Goal: Task Accomplishment & Management: Use online tool/utility

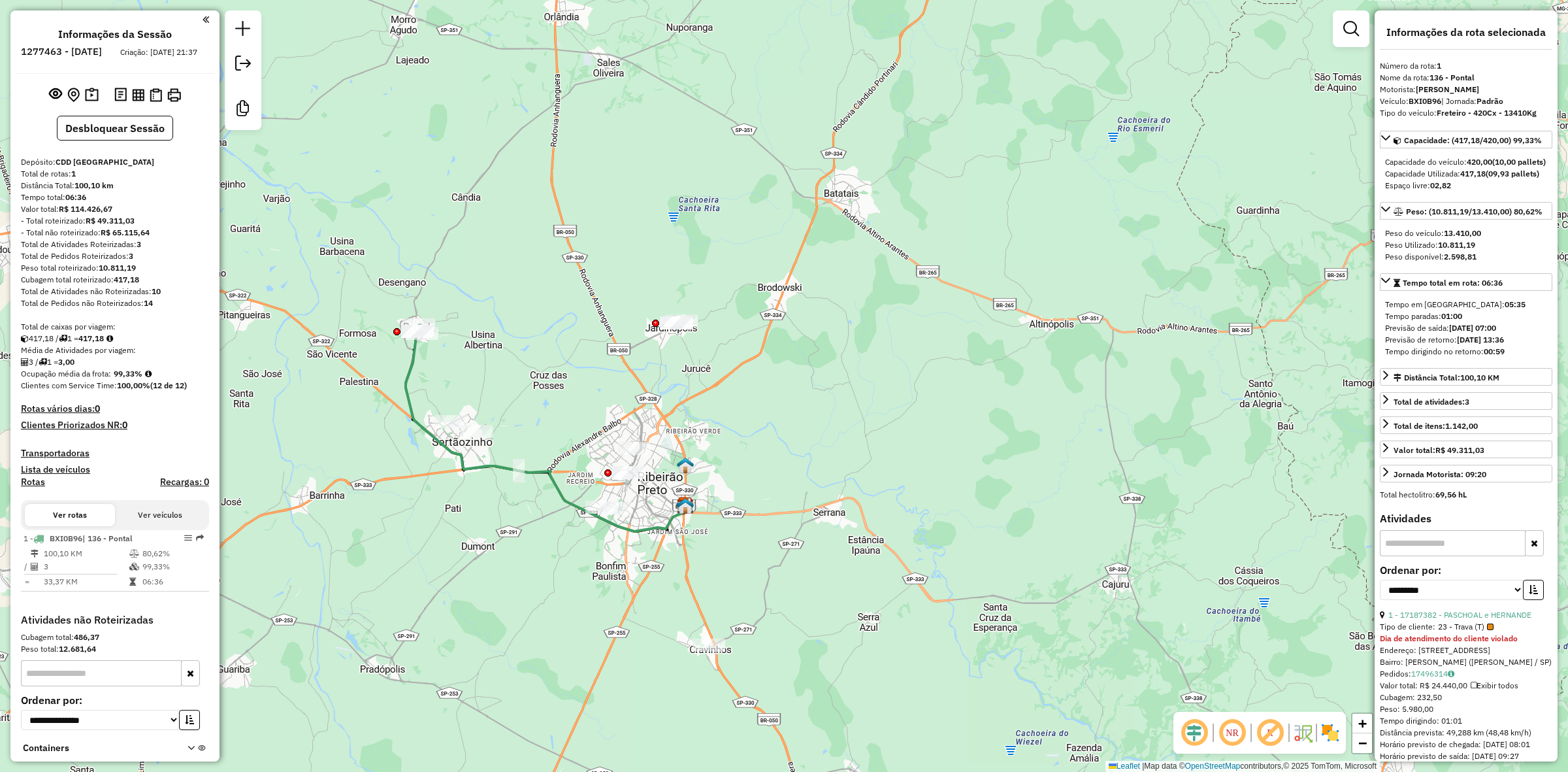
select select "**********"
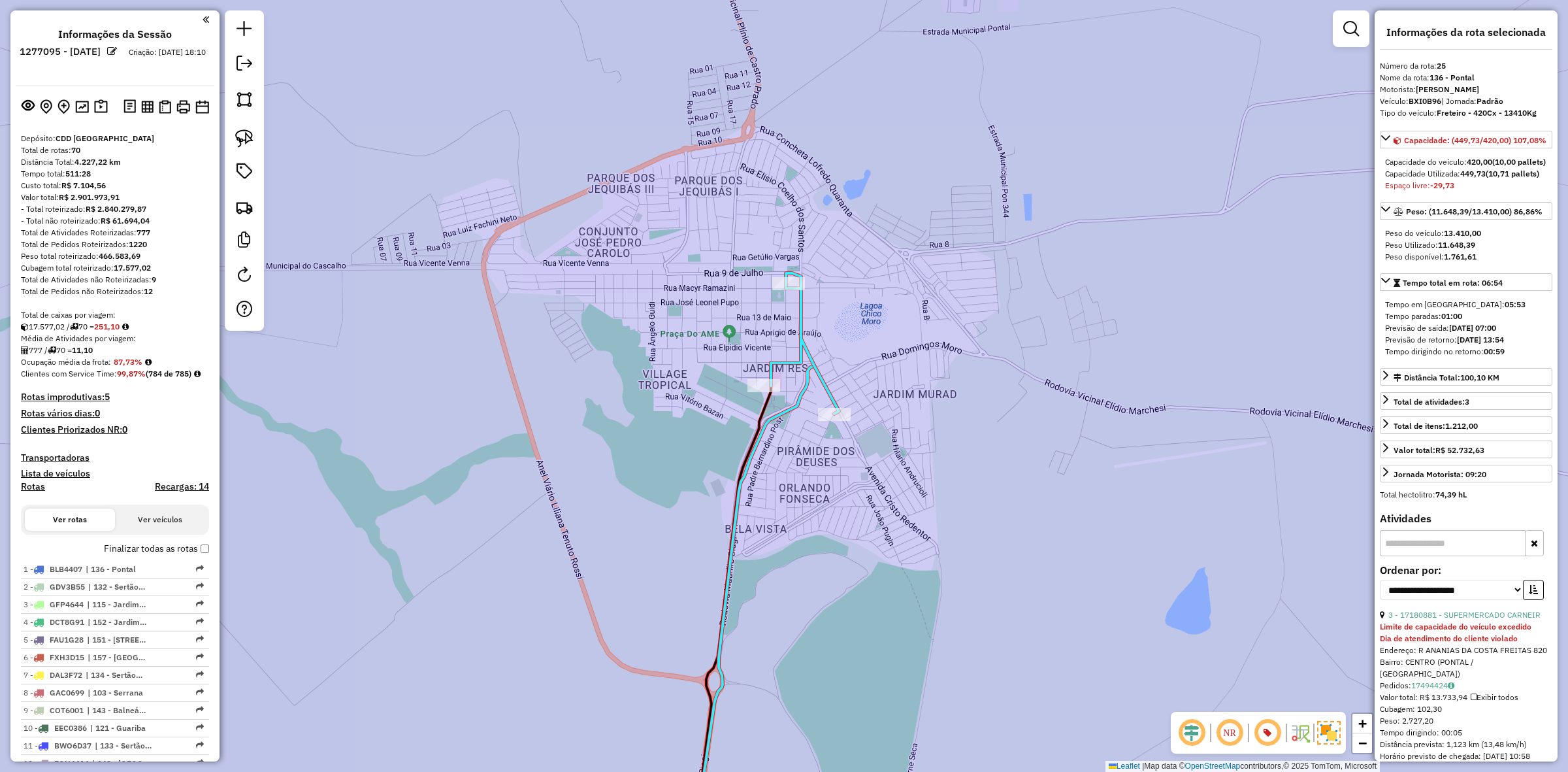
select select "**********"
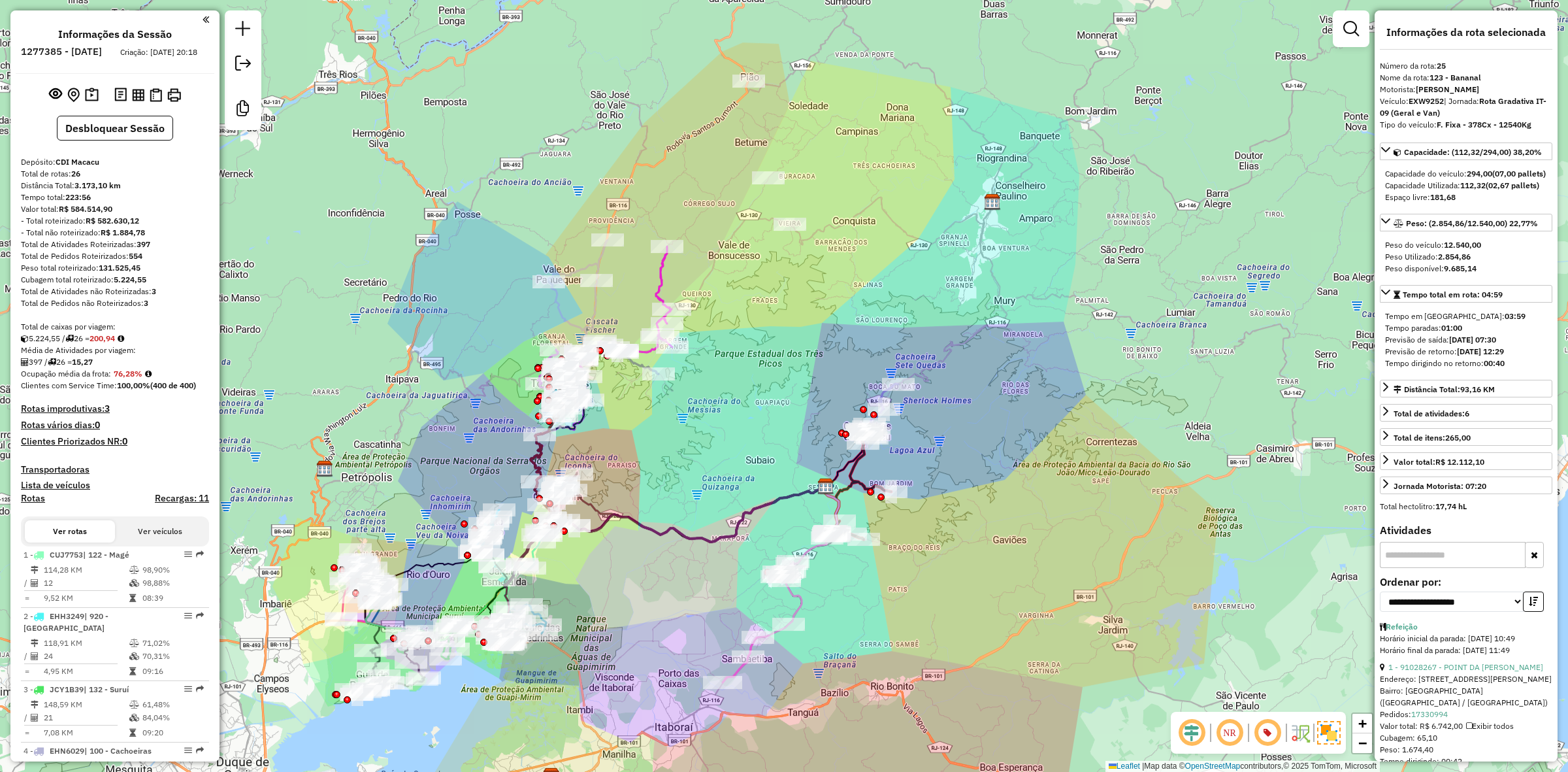
select select "**********"
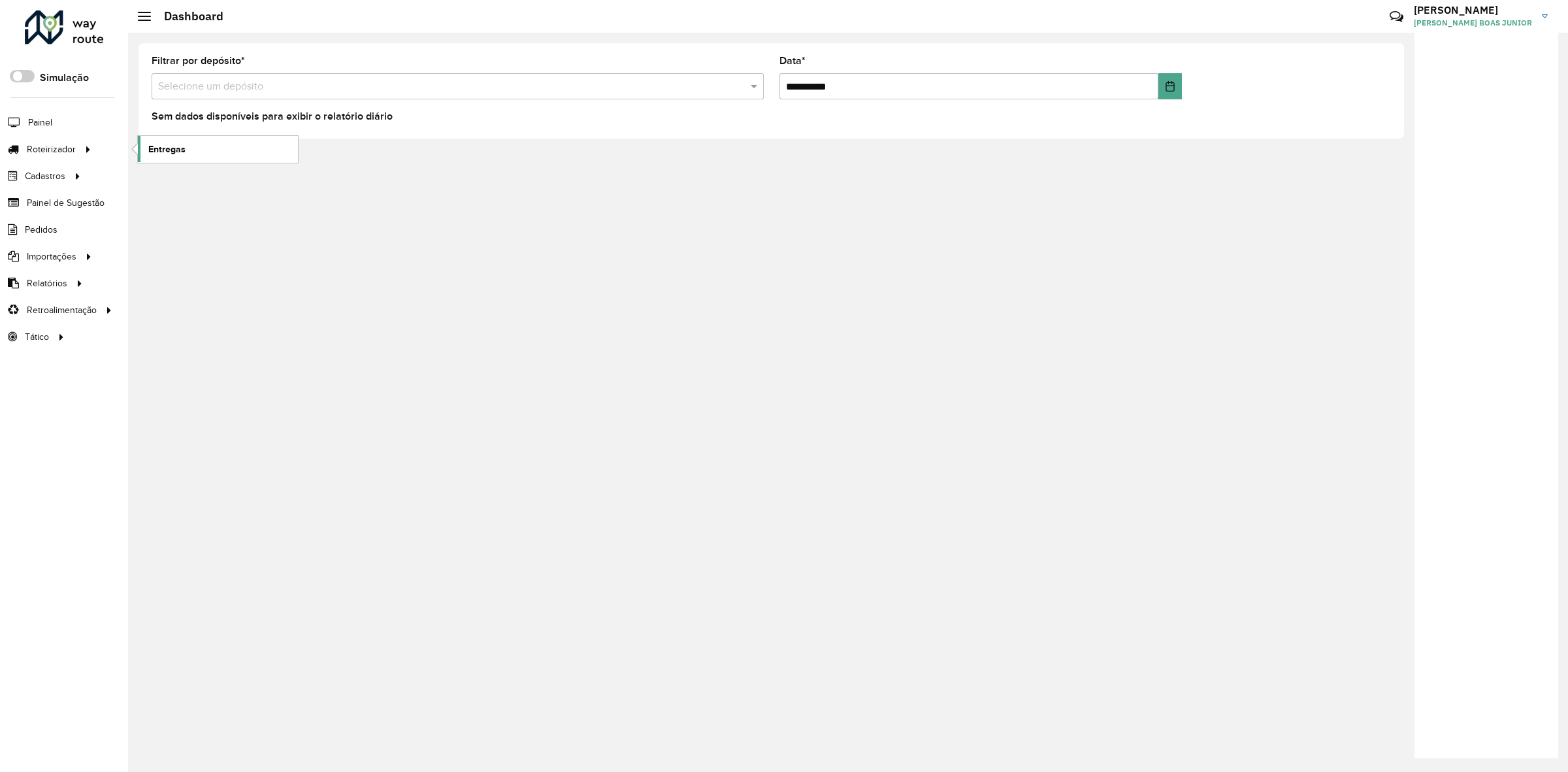
click at [180, 154] on span "Entregas" at bounding box center [167, 150] width 38 height 14
click at [179, 147] on span "Entregas" at bounding box center [167, 150] width 38 height 14
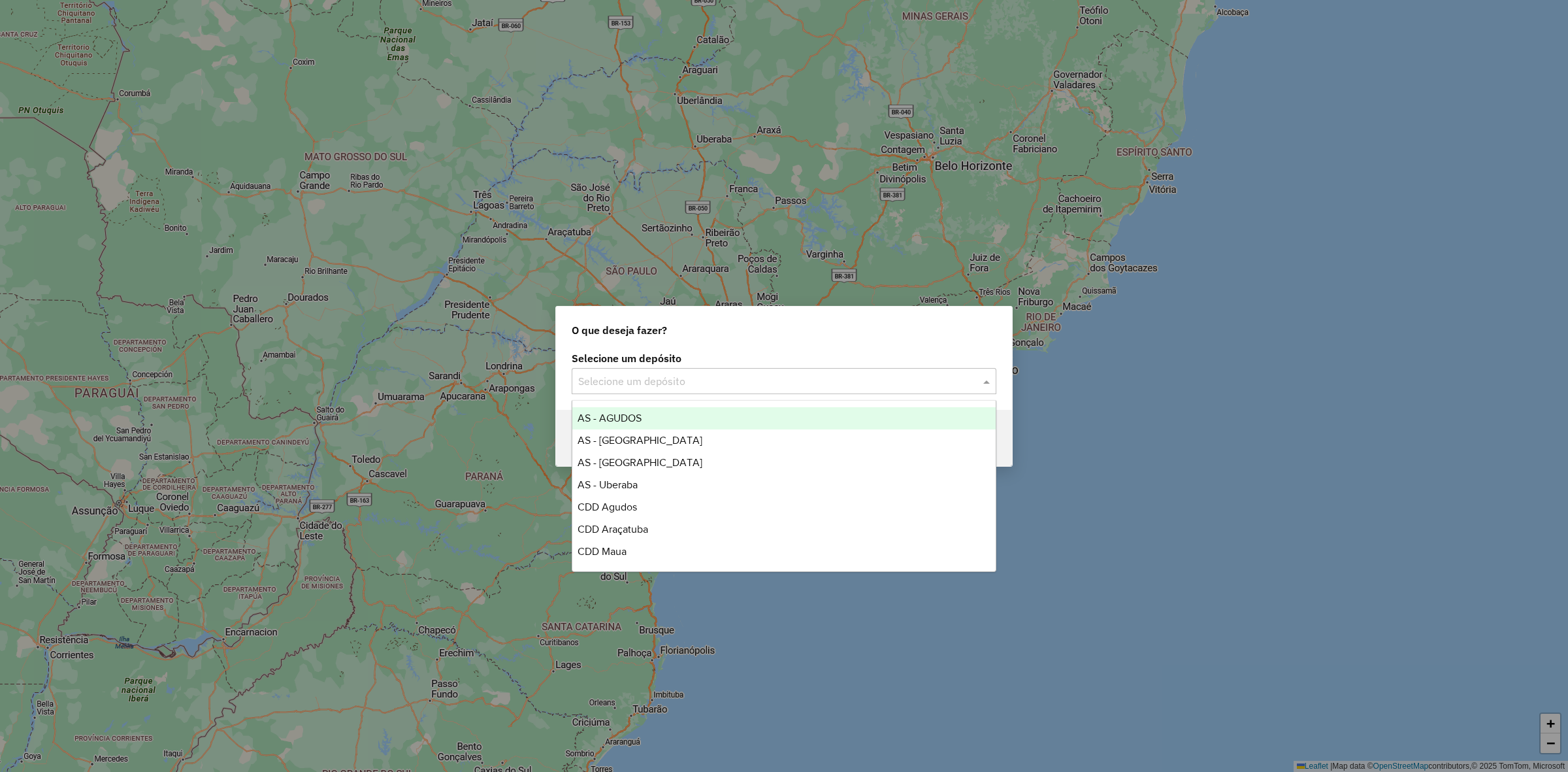
click at [694, 382] on input "text" at bounding box center [771, 382] width 386 height 16
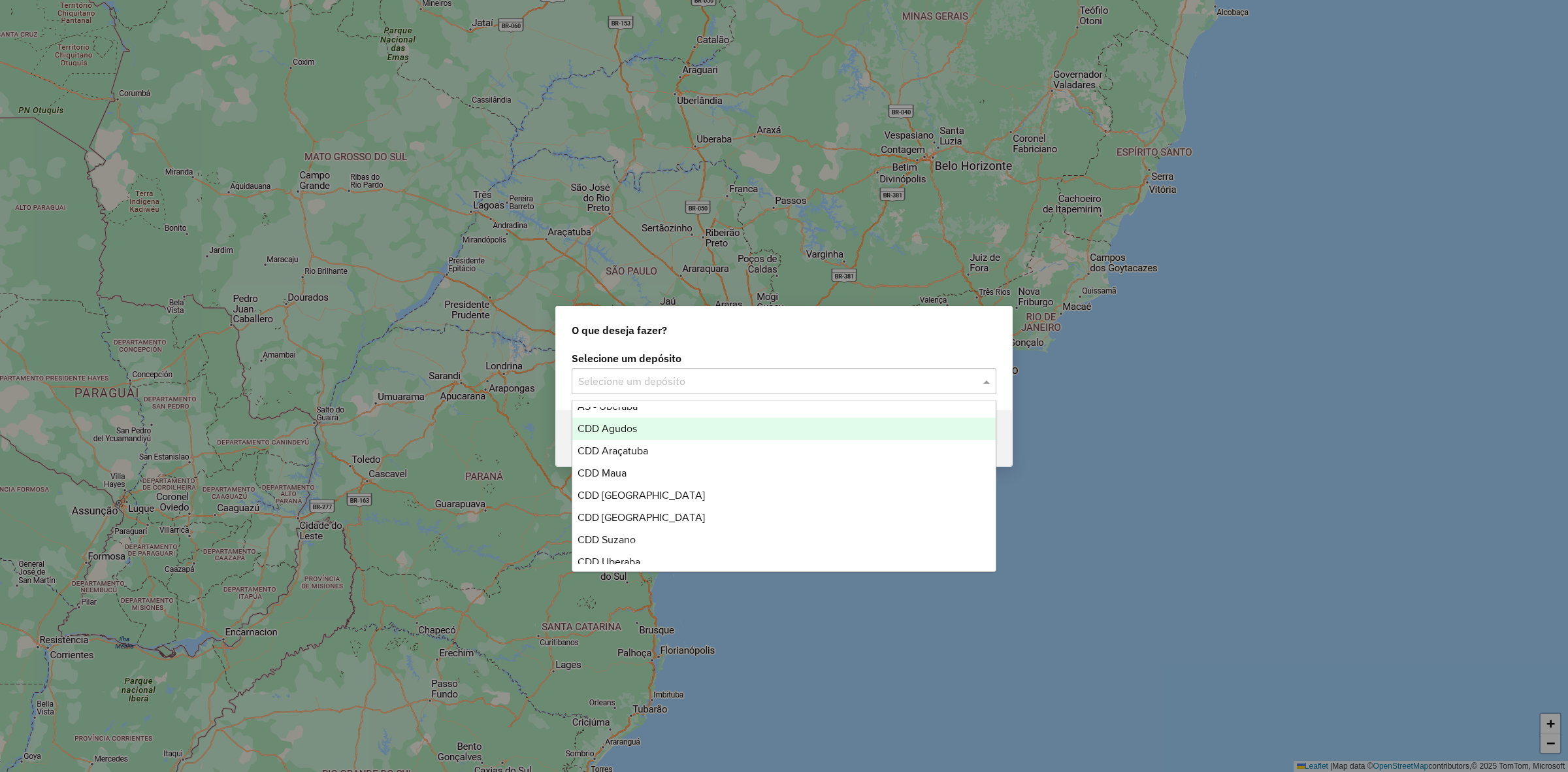
scroll to position [132, 0]
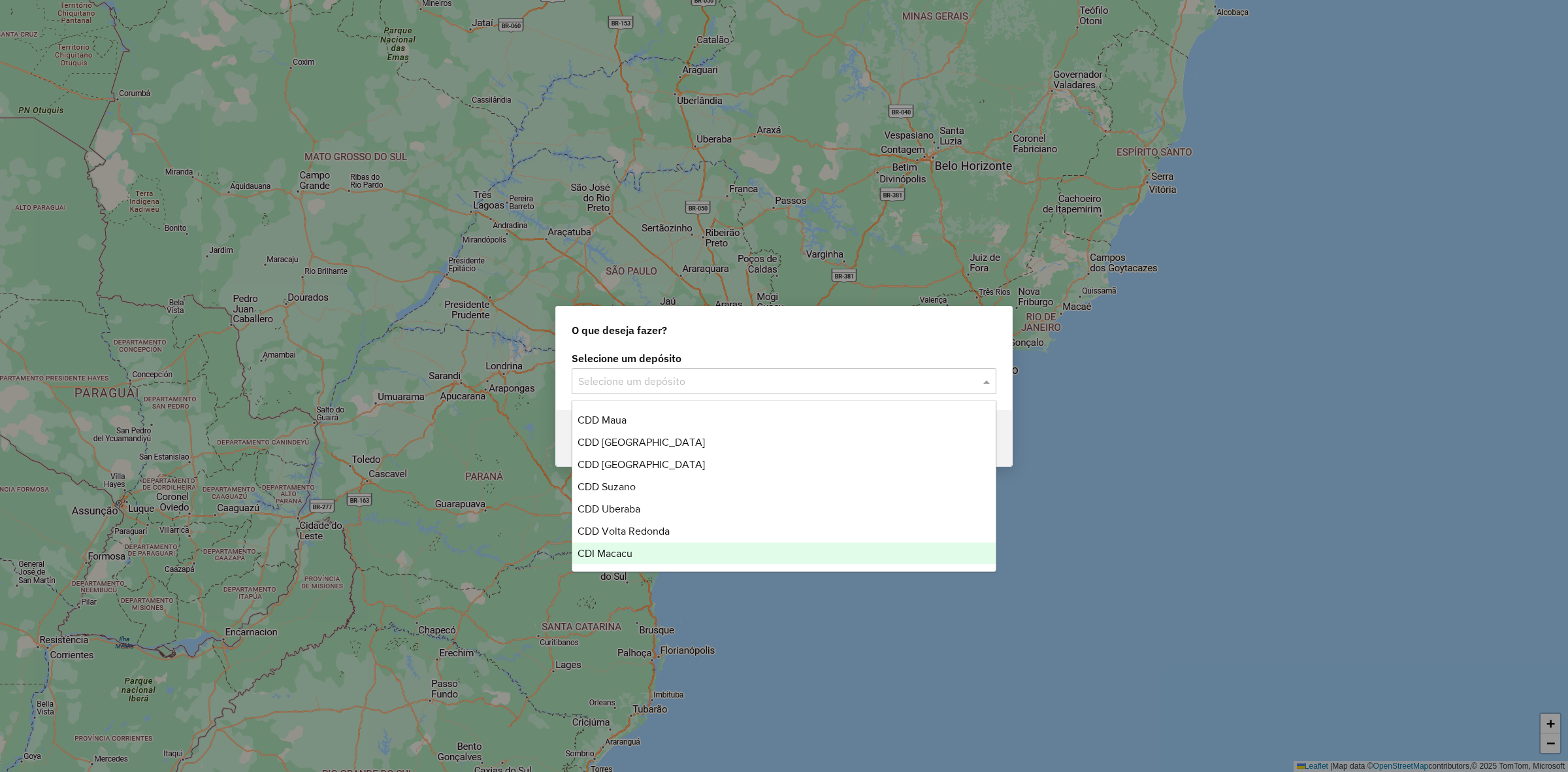
click at [654, 549] on div "CDI Macacu" at bounding box center [784, 553] width 423 height 22
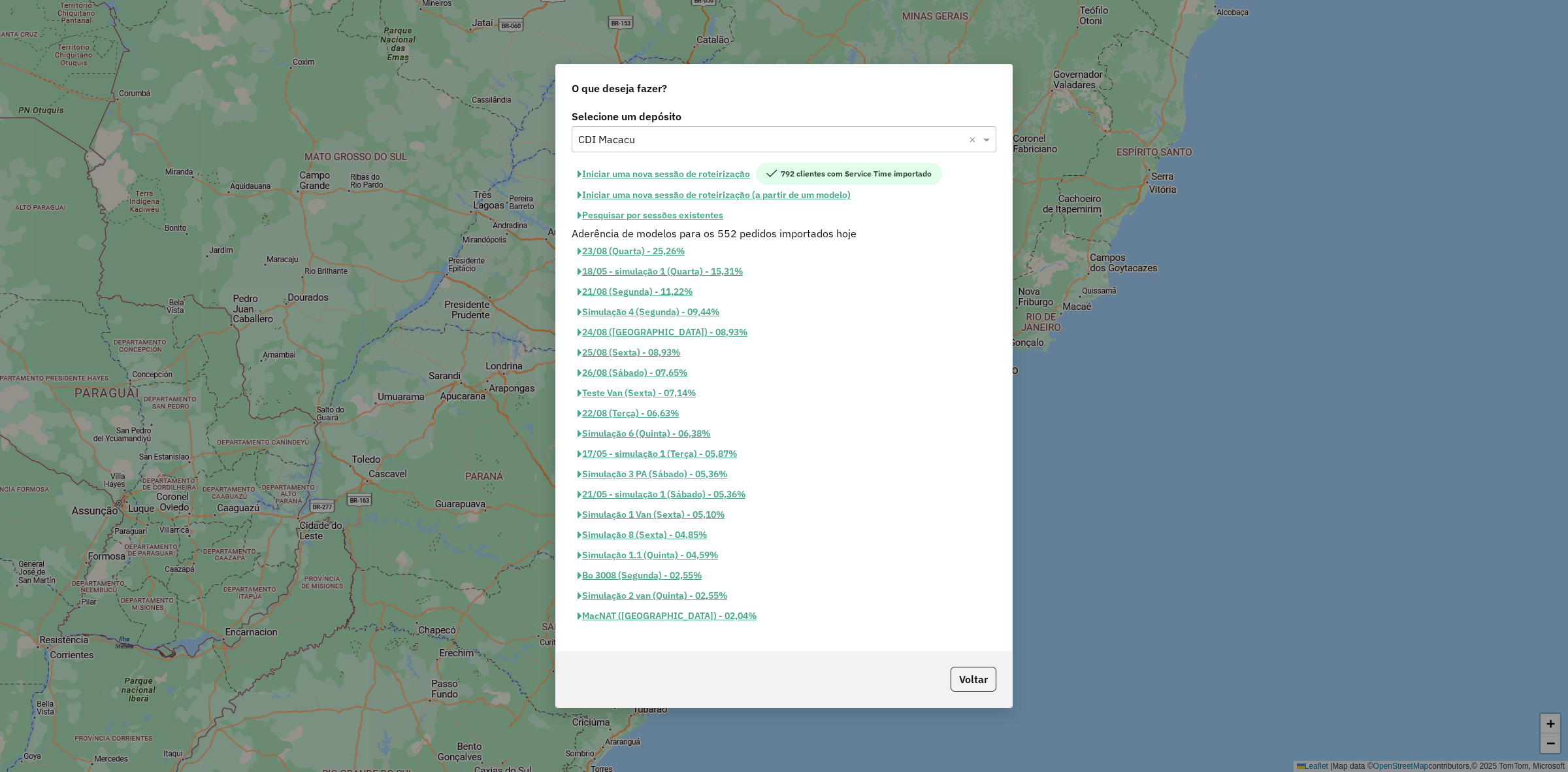
click at [707, 170] on button "Iniciar uma nova sessão de roteirização" at bounding box center [664, 174] width 184 height 22
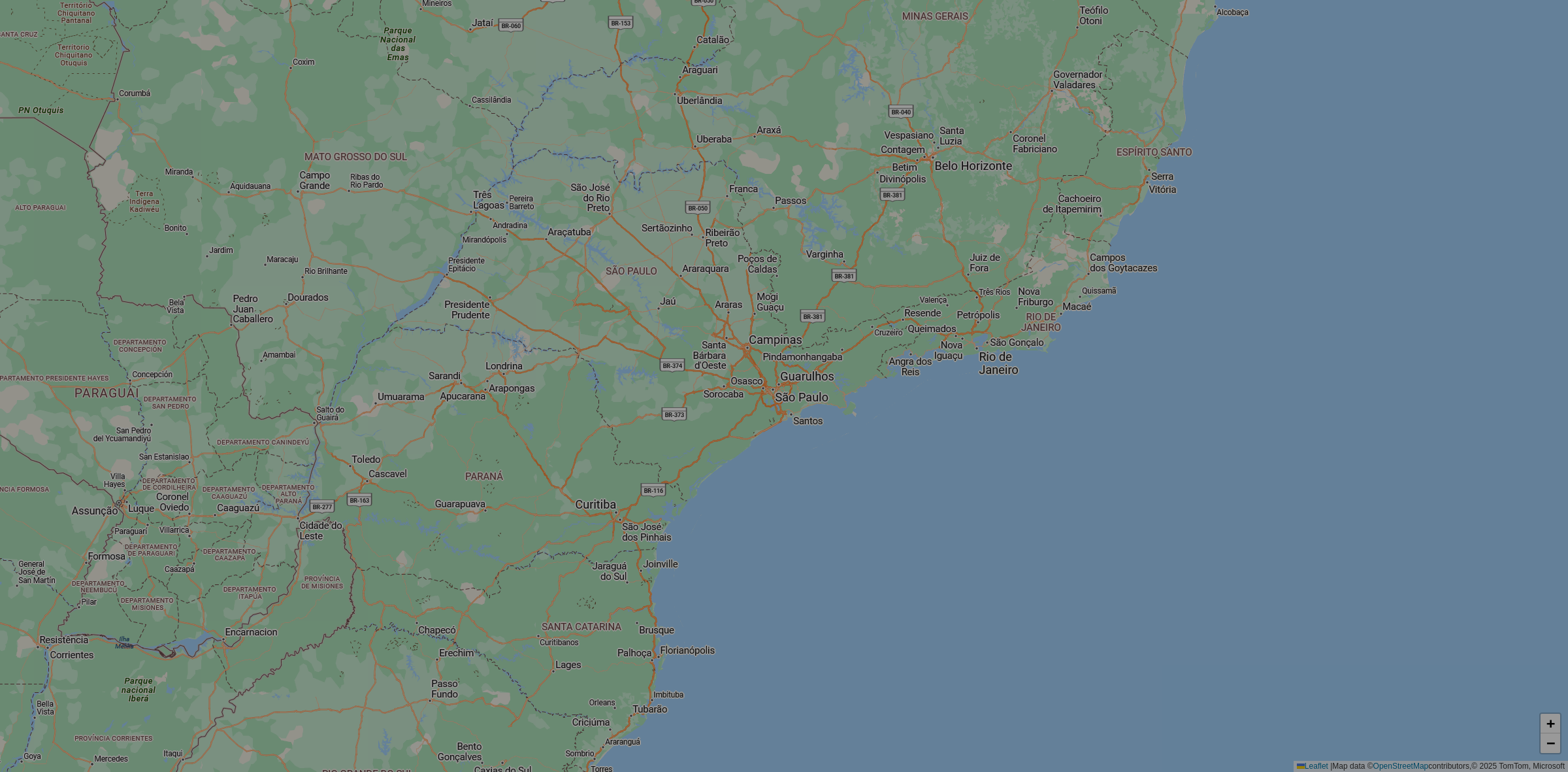
select select "*"
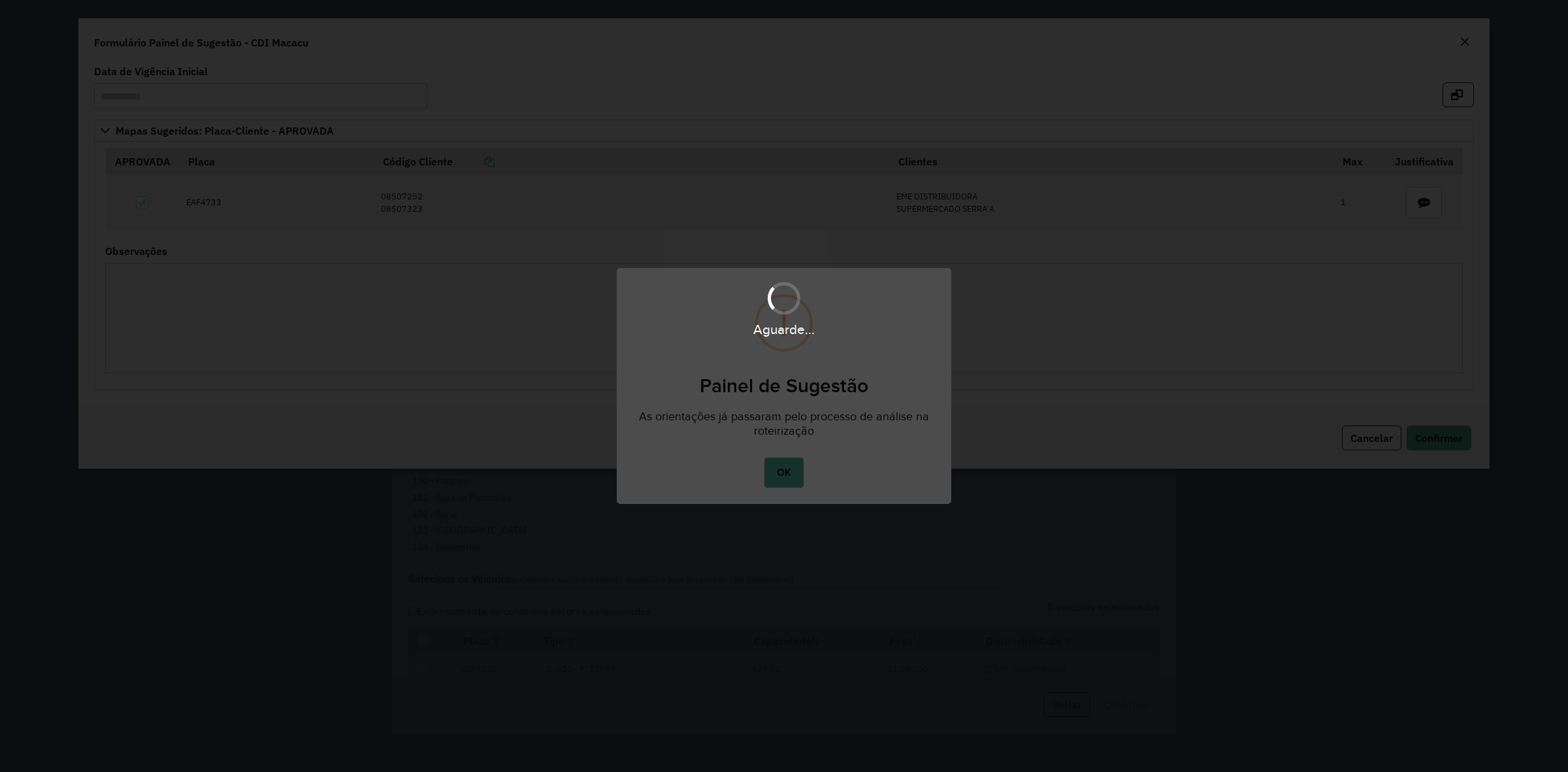
click at [780, 472] on div "Aguarde..." at bounding box center [784, 386] width 1568 height 772
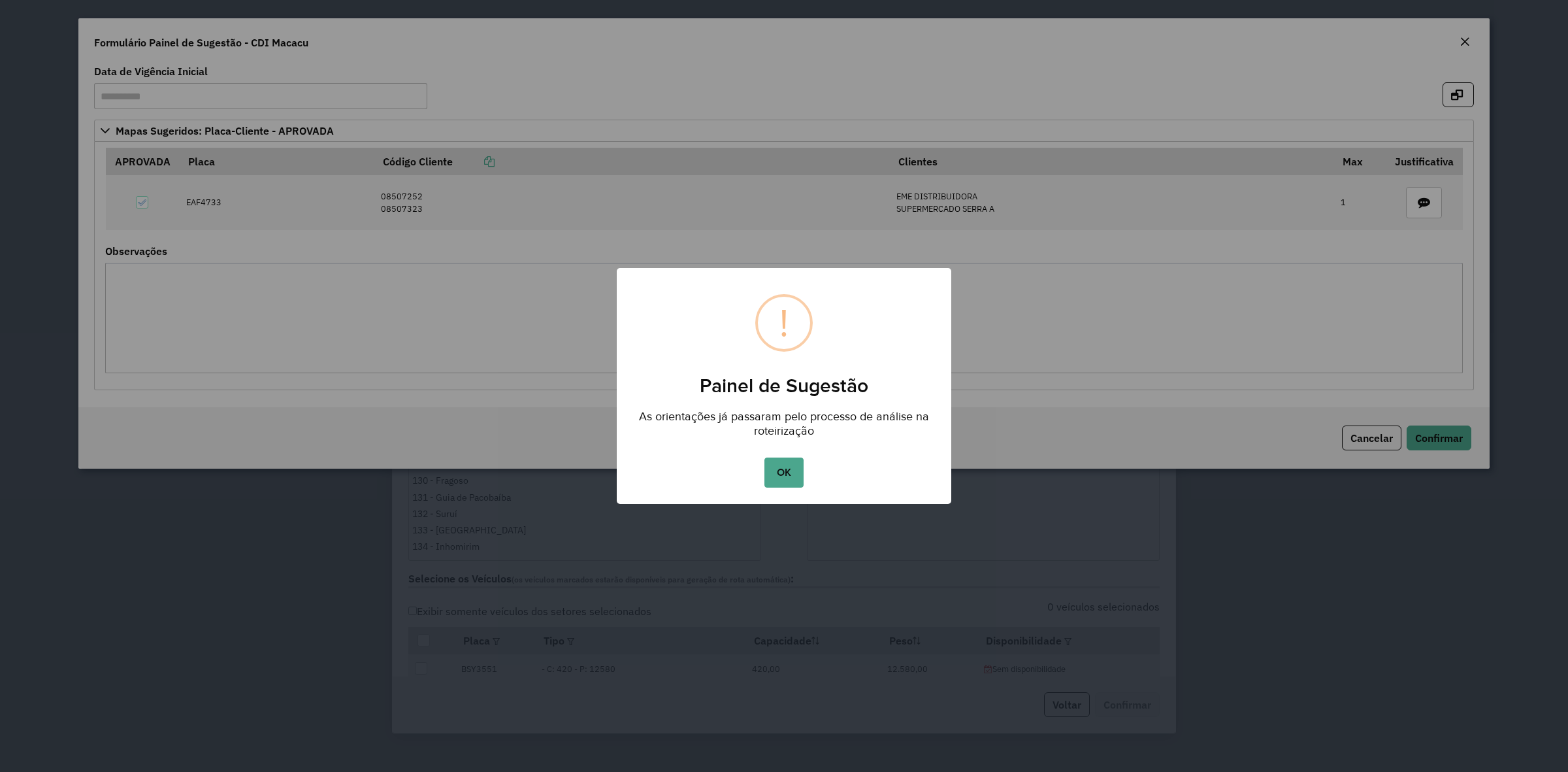
click at [780, 472] on button "OK" at bounding box center [784, 473] width 38 height 30
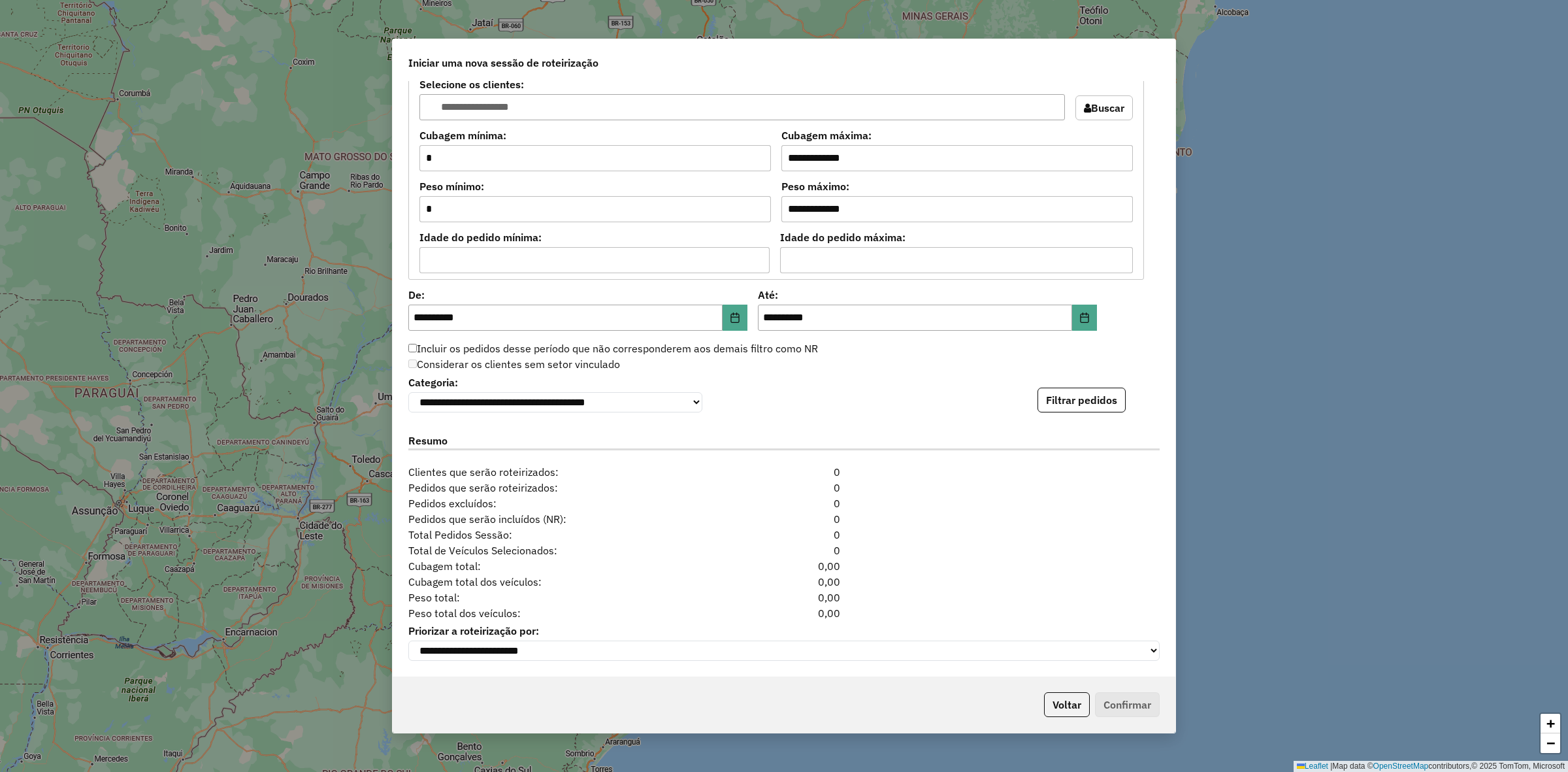
scroll to position [1173, 0]
click at [1072, 409] on div "**********" at bounding box center [784, 379] width 783 height 596
click at [1099, 390] on button "Filtrar pedidos" at bounding box center [1081, 400] width 89 height 25
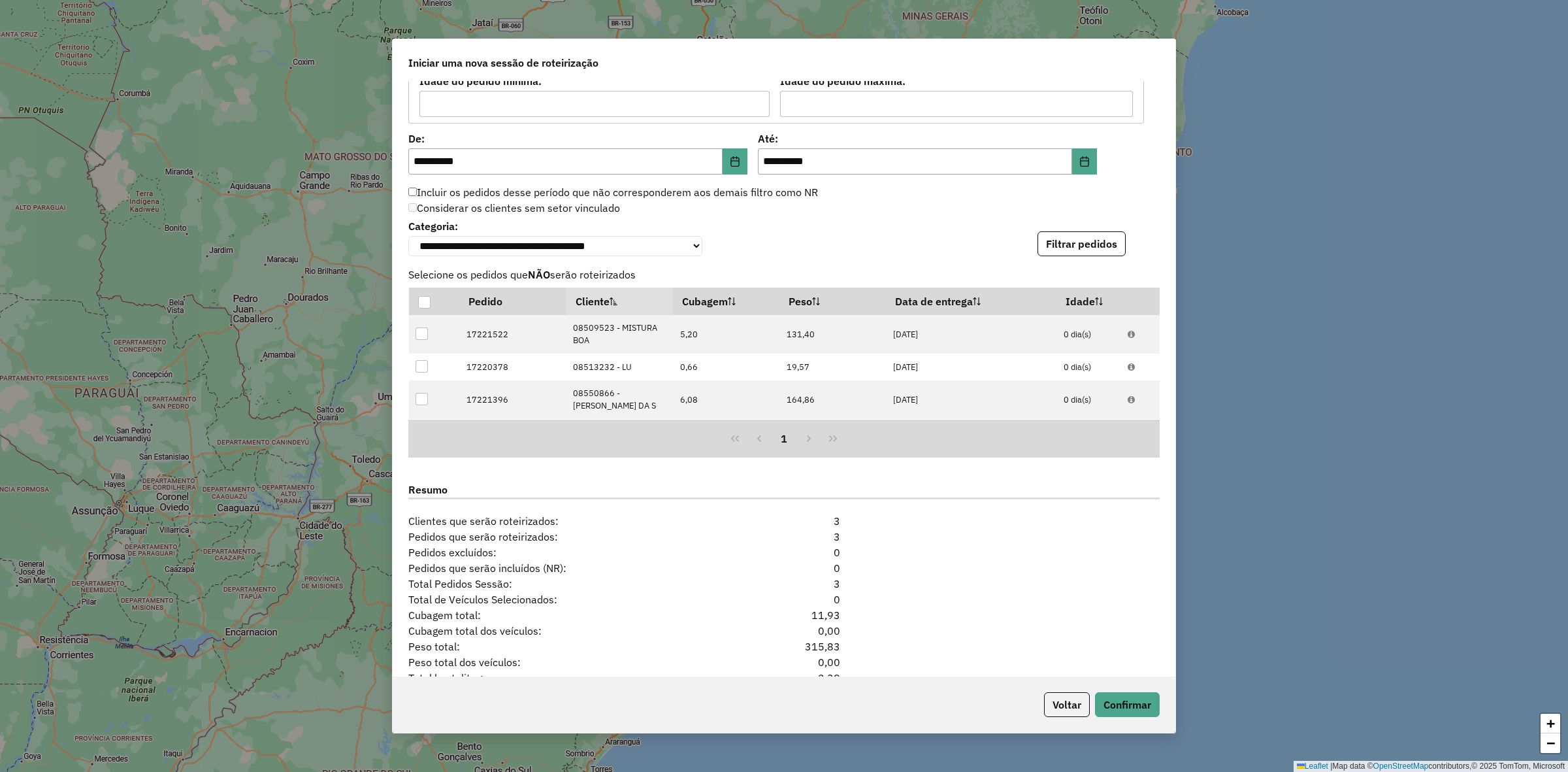
scroll to position [1394, 0]
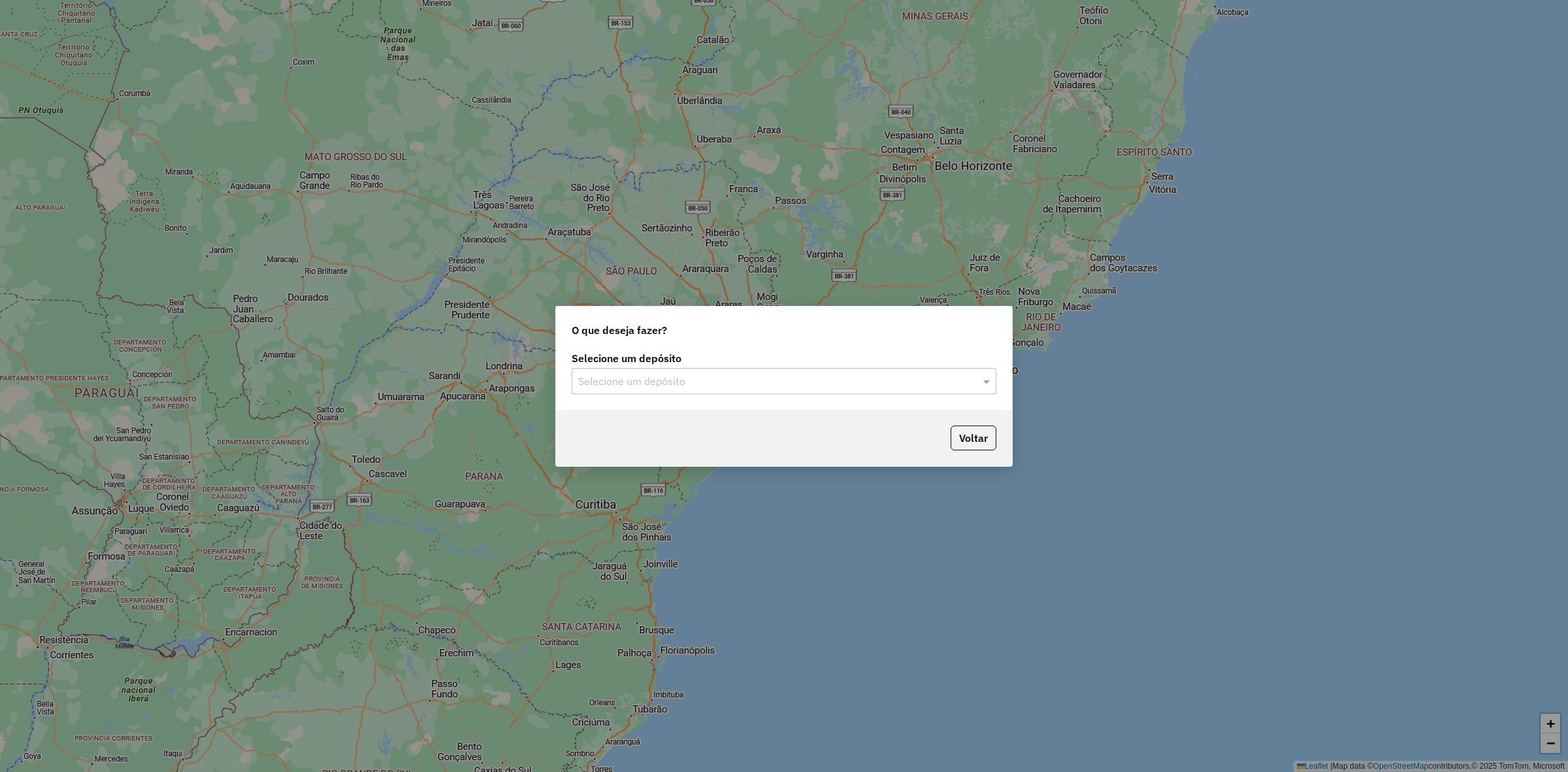
click at [729, 376] on input "text" at bounding box center [771, 382] width 386 height 16
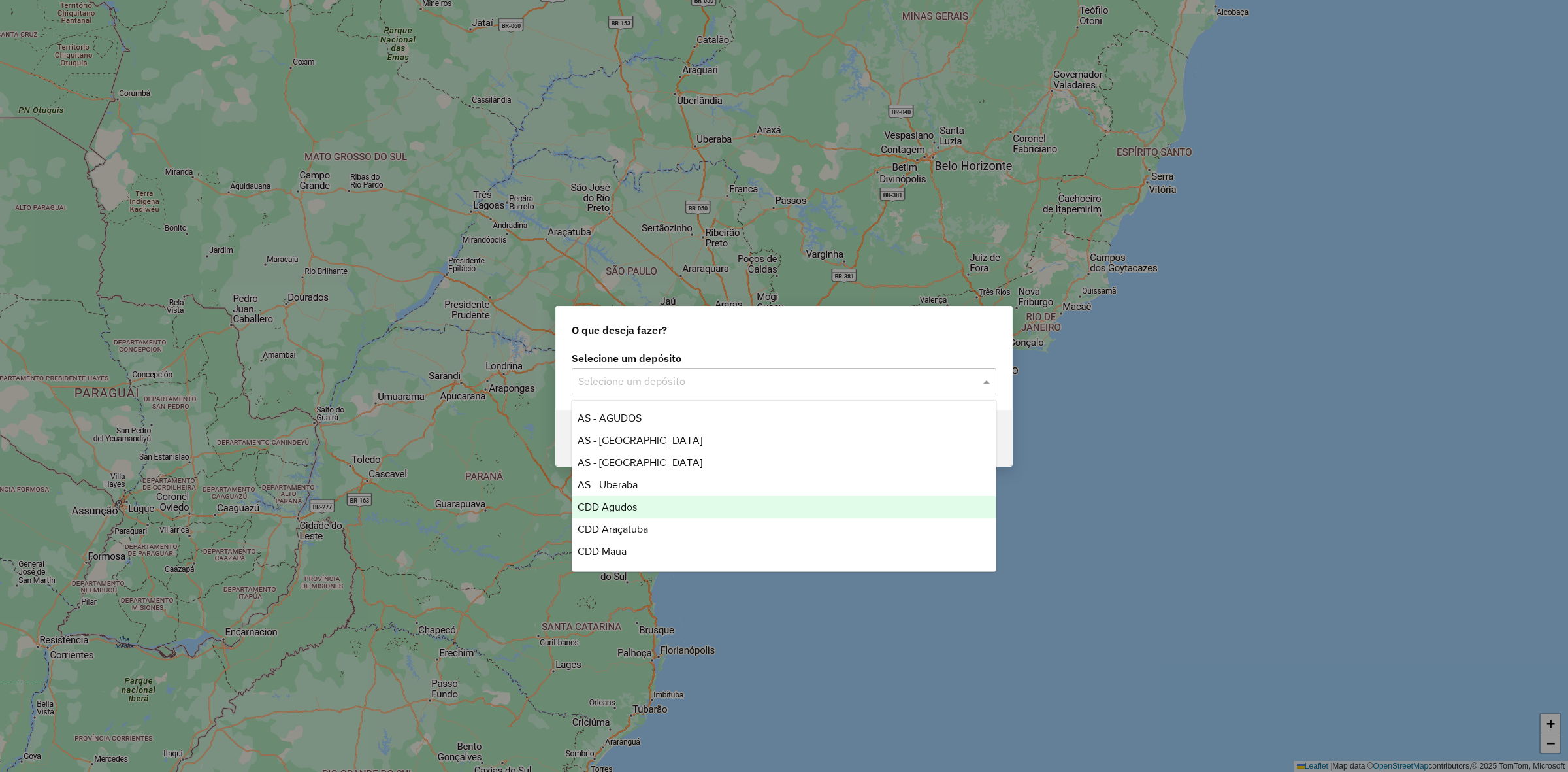
scroll to position [132, 0]
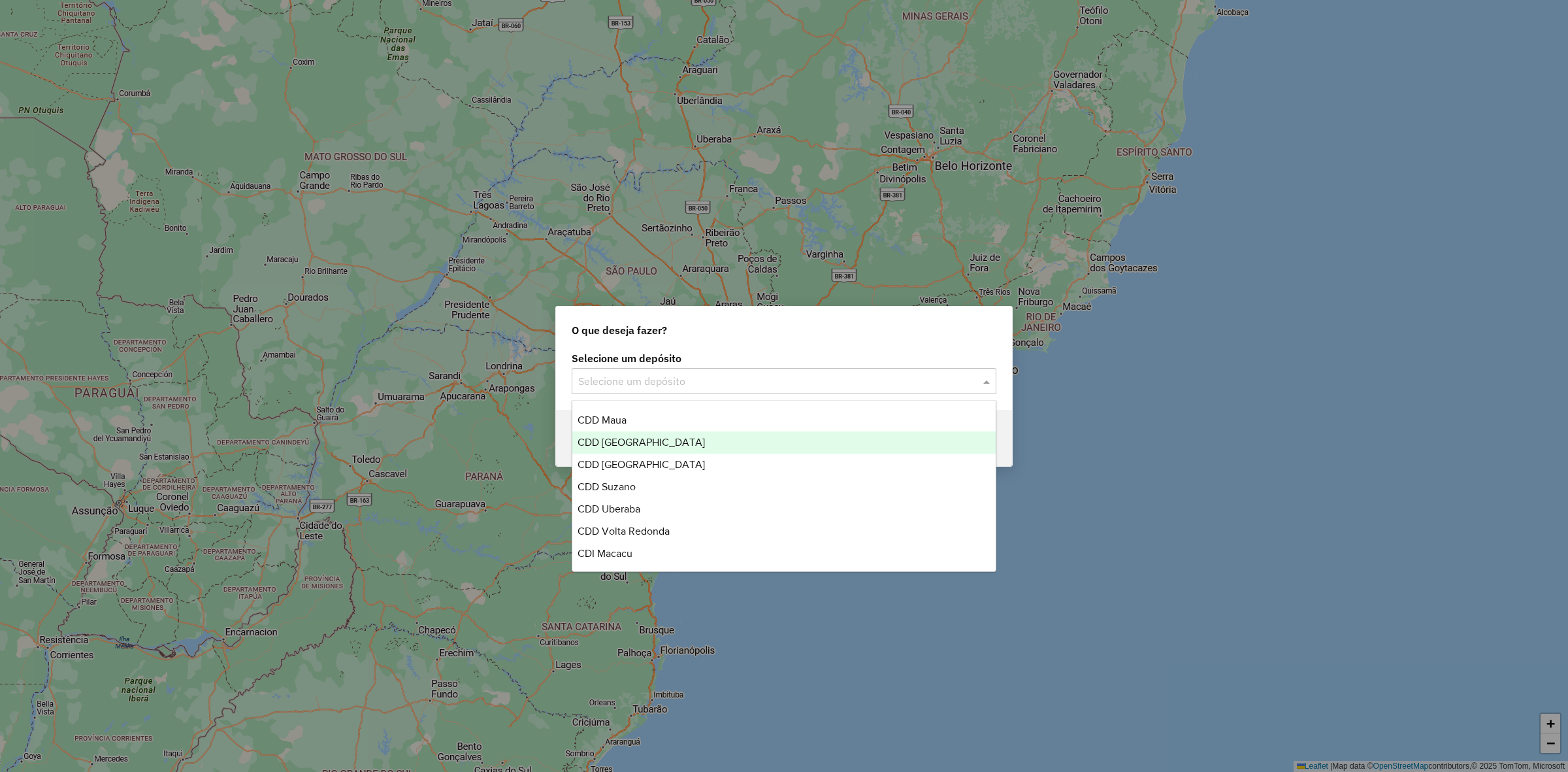
click at [667, 439] on span "CDD [GEOGRAPHIC_DATA]" at bounding box center [641, 442] width 128 height 11
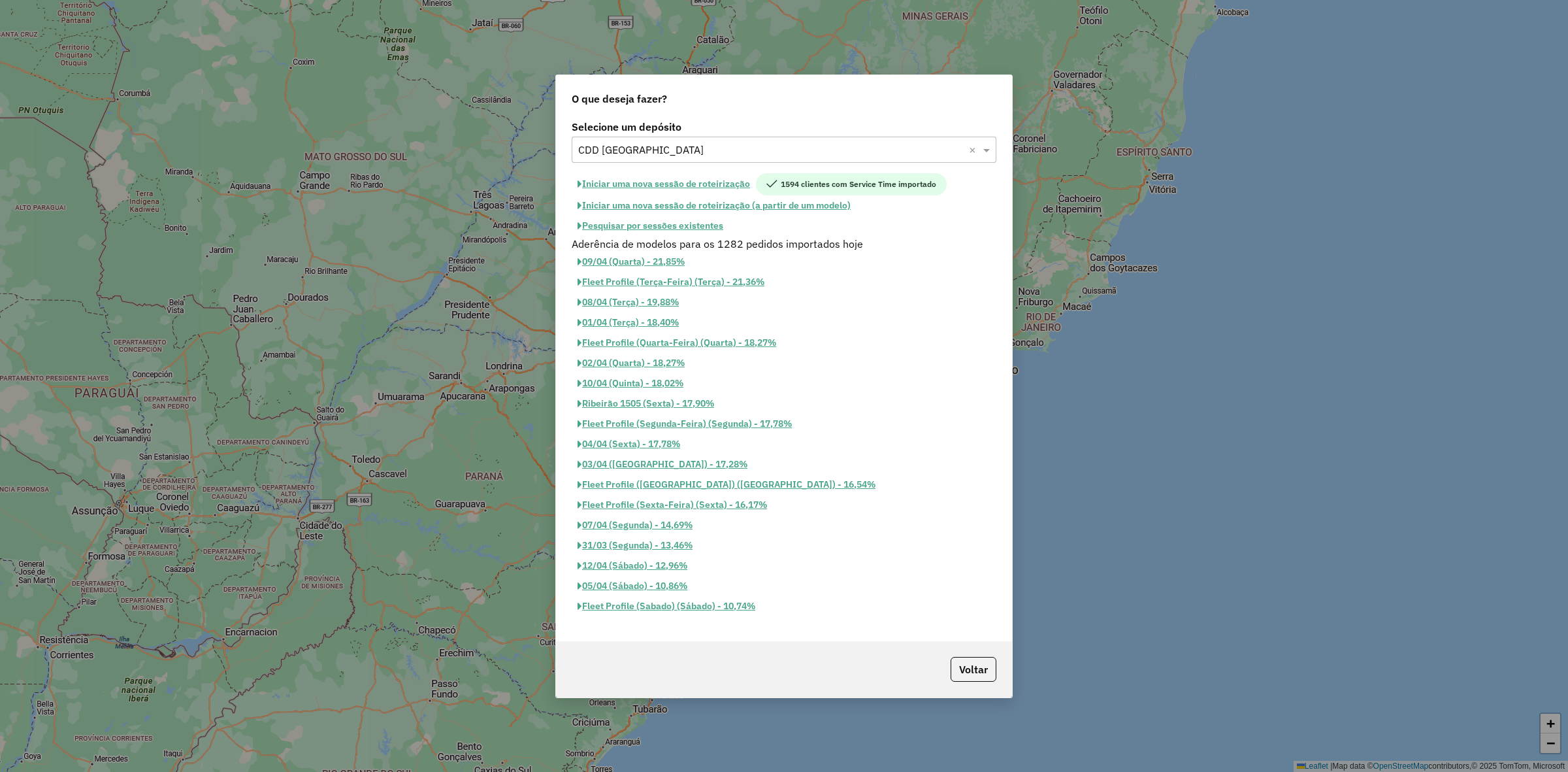
click at [694, 177] on button "Iniciar uma nova sessão de roteirização" at bounding box center [664, 184] width 184 height 22
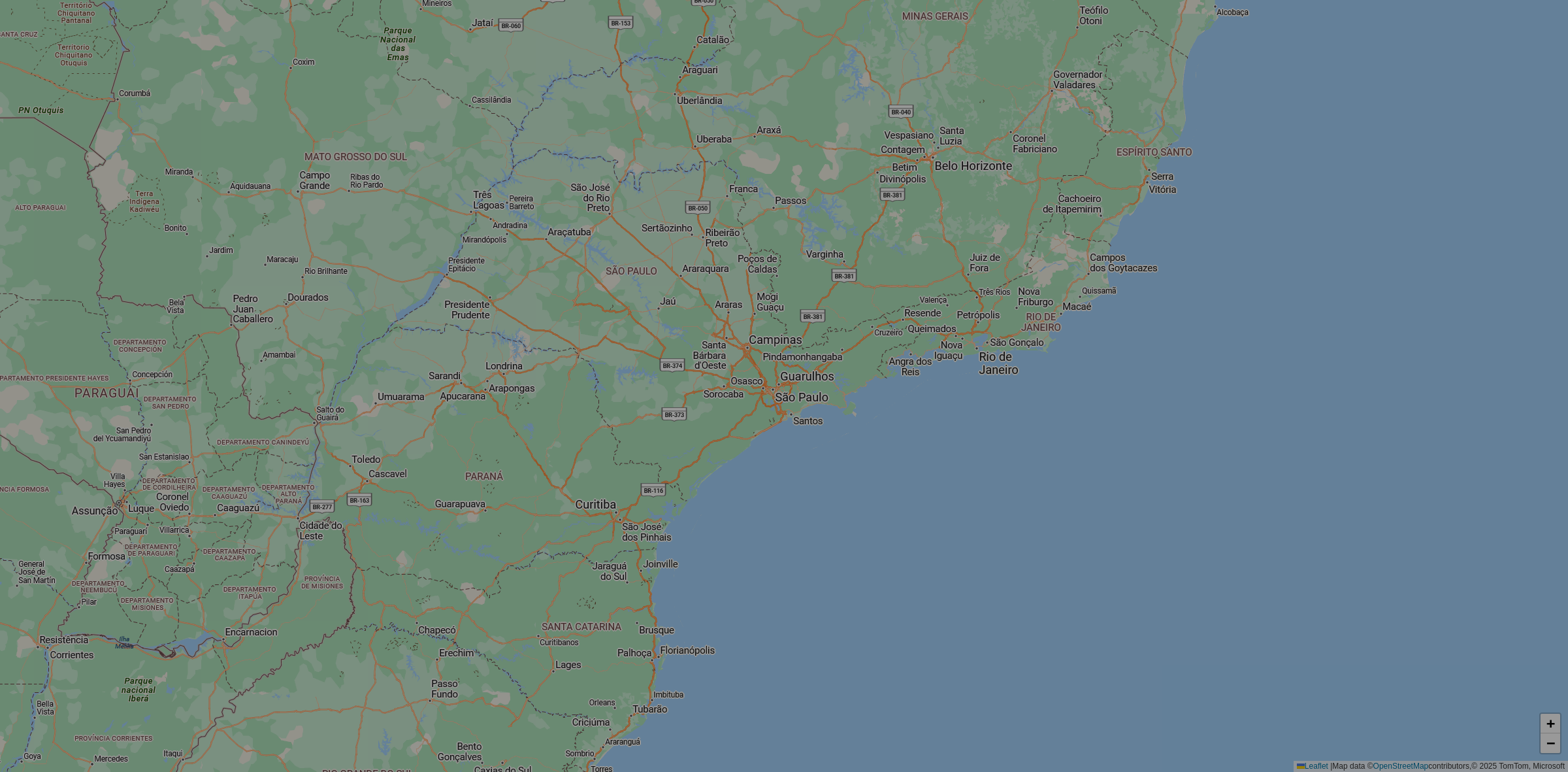
select select "*"
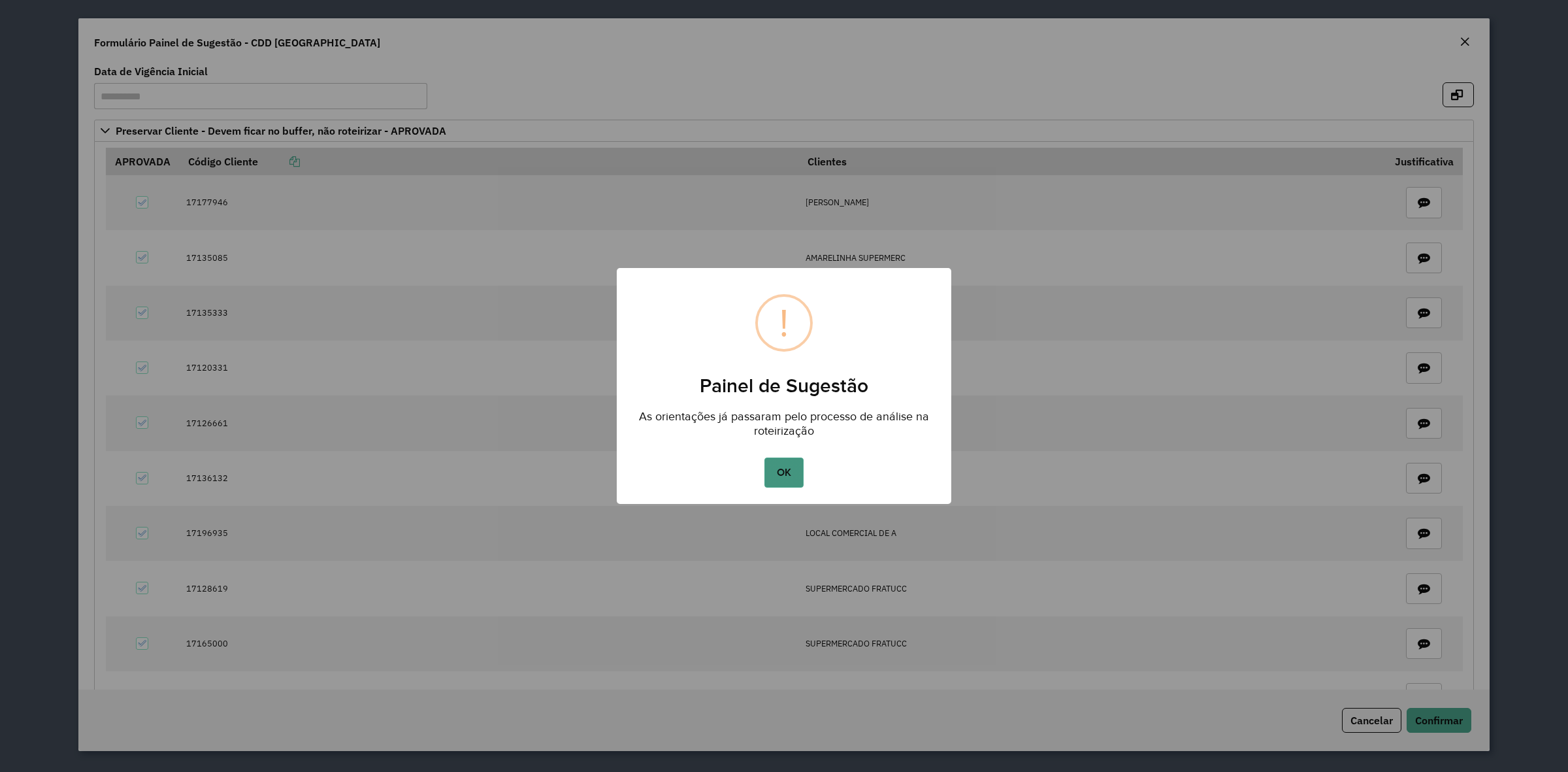
drag, startPoint x: 776, startPoint y: 486, endPoint x: 777, endPoint y: 475, distance: 11.0
click at [777, 486] on button "OK" at bounding box center [784, 473] width 38 height 30
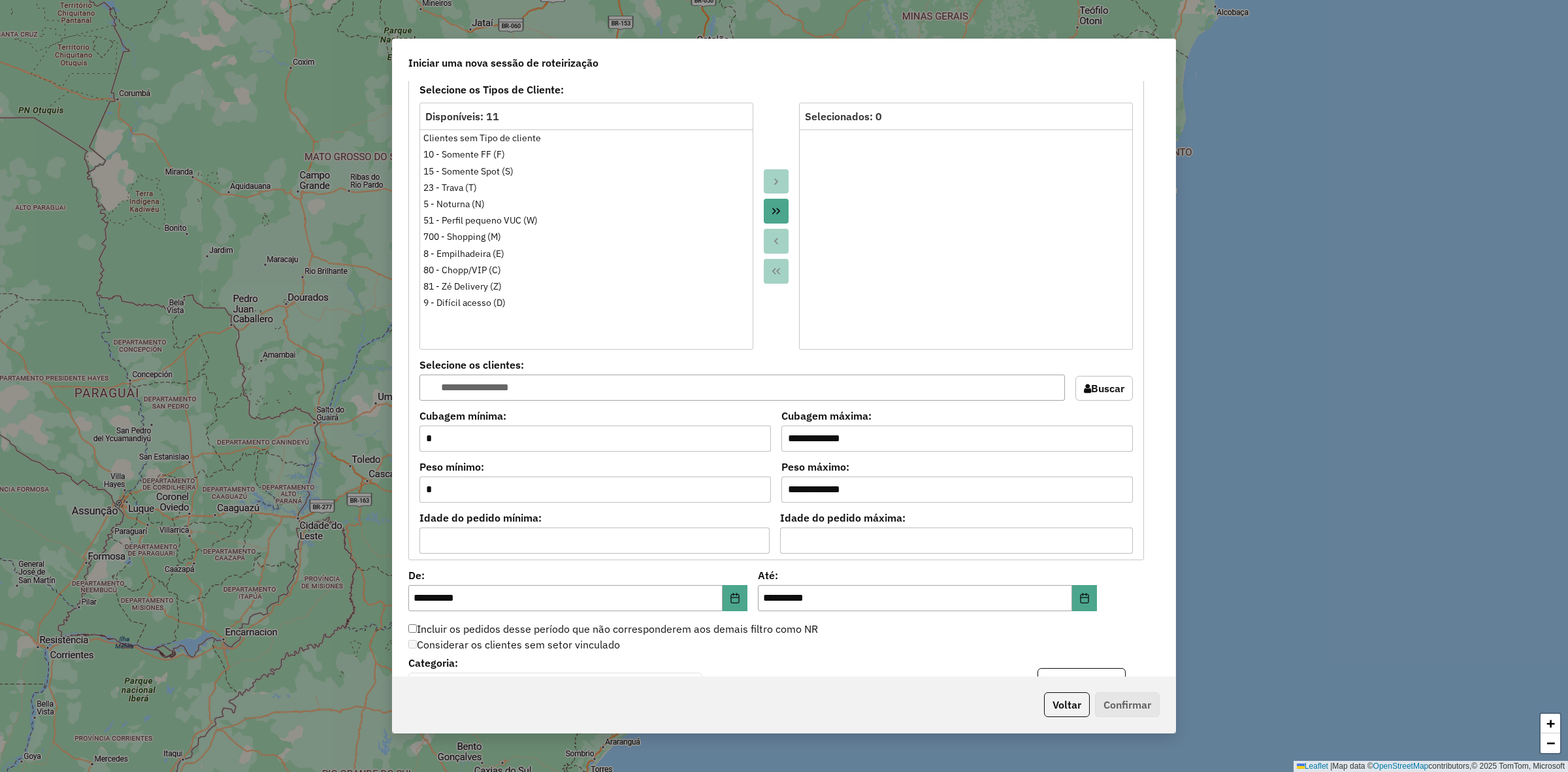
scroll to position [1144, 0]
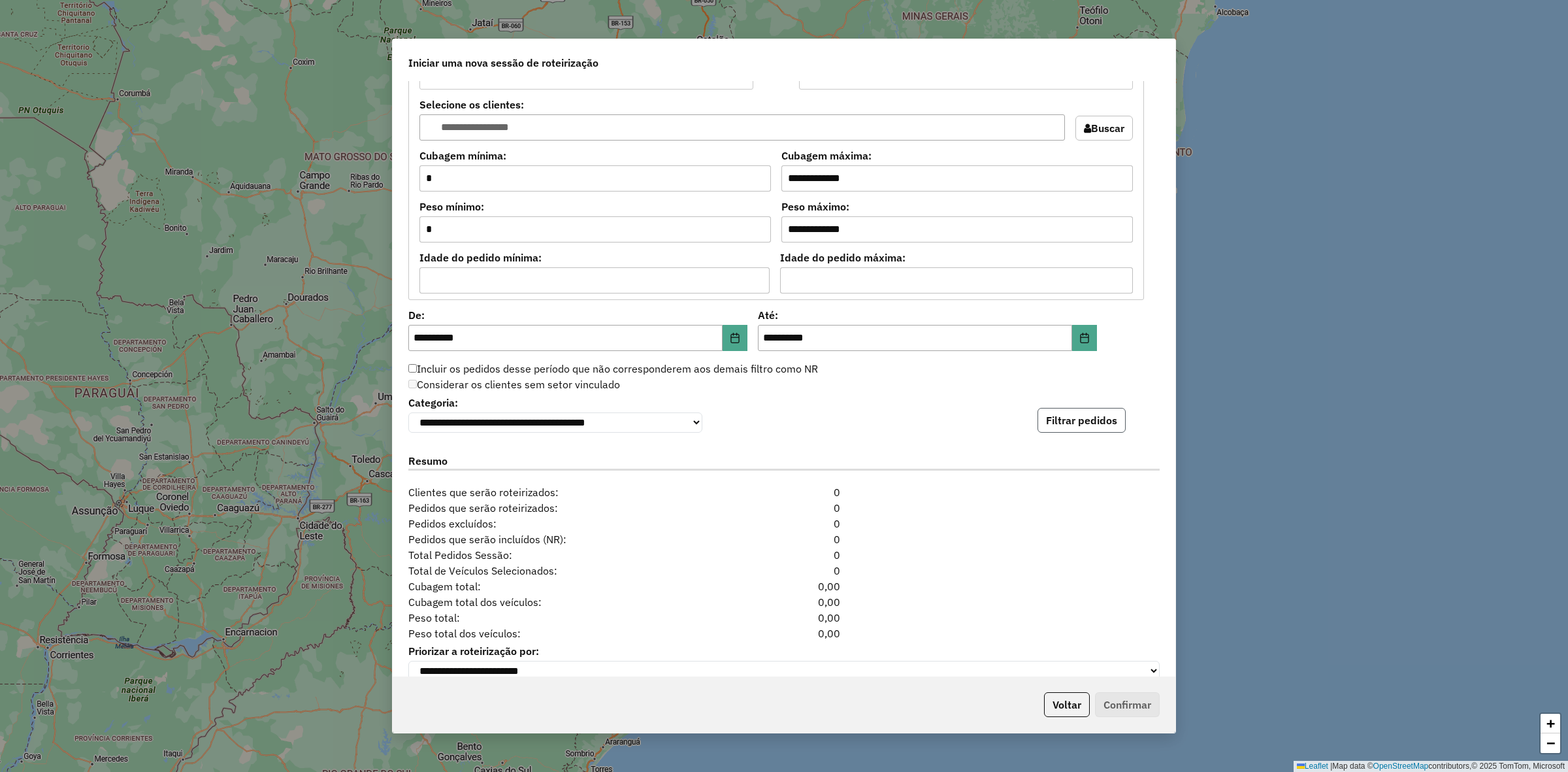
click at [1096, 431] on button "Filtrar pedidos" at bounding box center [1081, 420] width 89 height 25
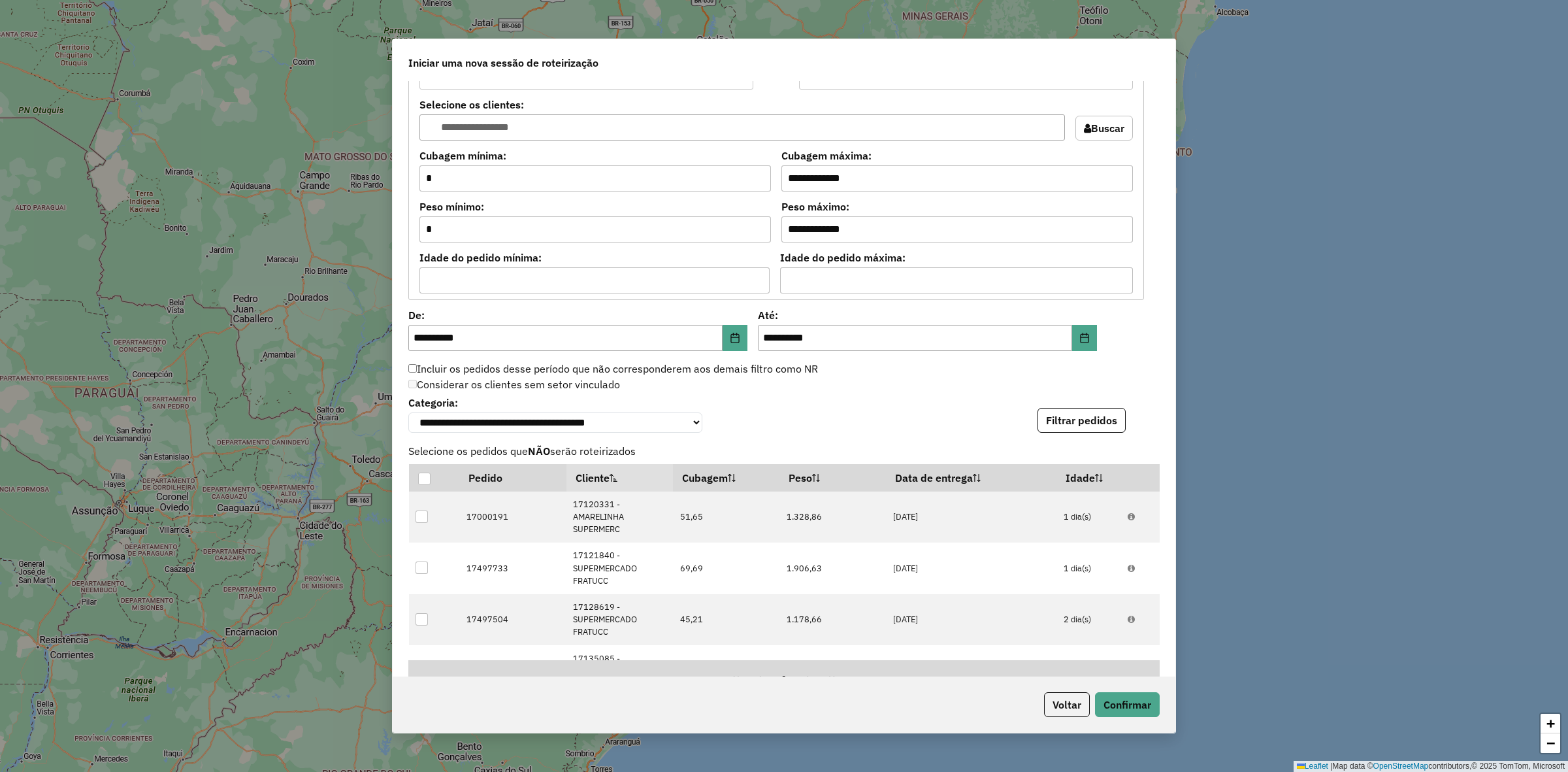
scroll to position [1458, 0]
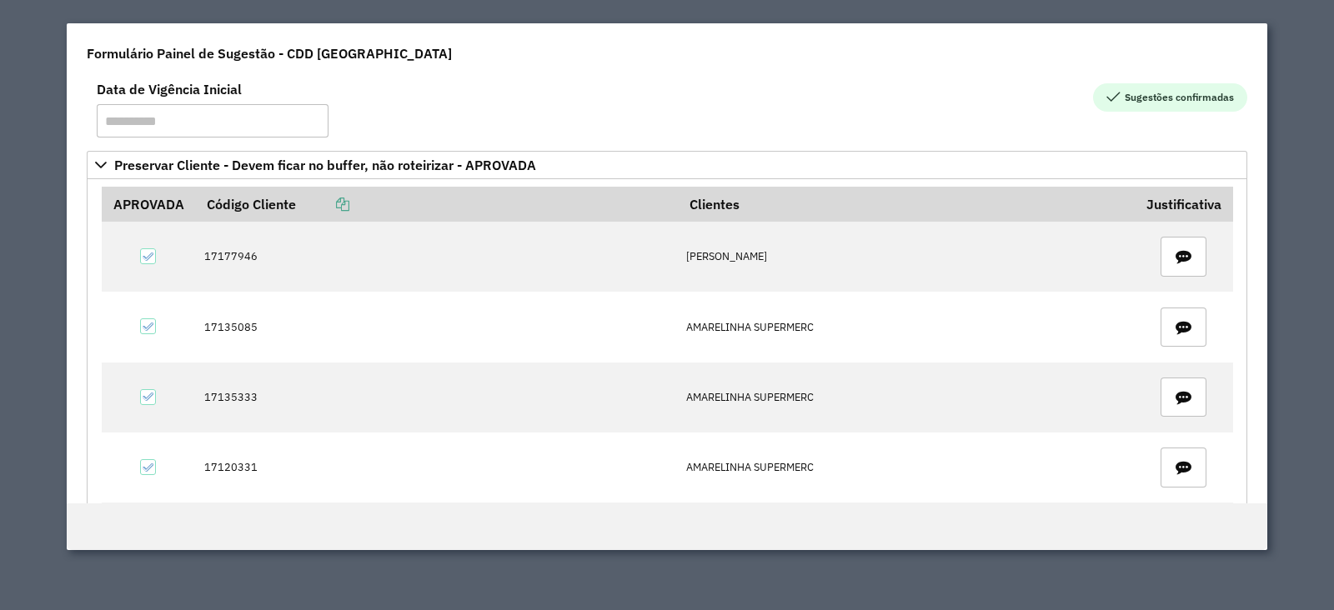
scroll to position [1976, 0]
